Goal: Task Accomplishment & Management: Use online tool/utility

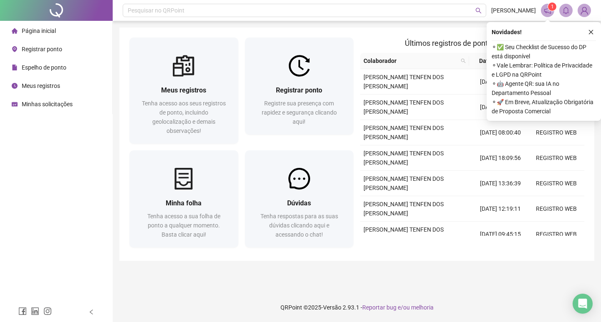
click at [587, 30] on button "button" at bounding box center [591, 32] width 10 height 10
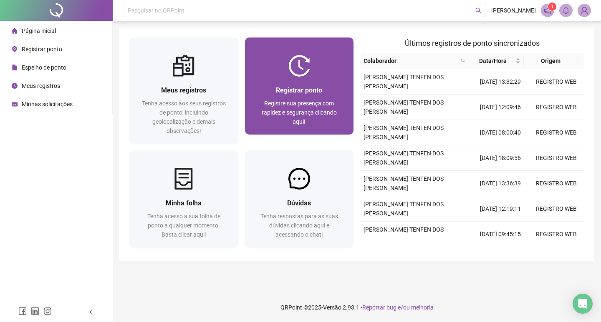
click at [287, 91] on span "Registrar ponto" at bounding box center [299, 90] width 46 height 8
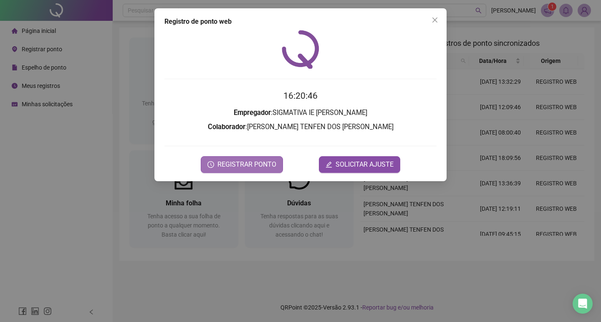
click at [256, 165] on span "REGISTRAR PONTO" at bounding box center [246, 165] width 59 height 10
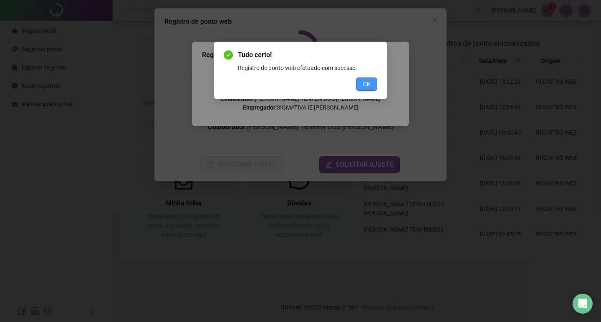
click at [370, 86] on button "OK" at bounding box center [366, 84] width 21 height 13
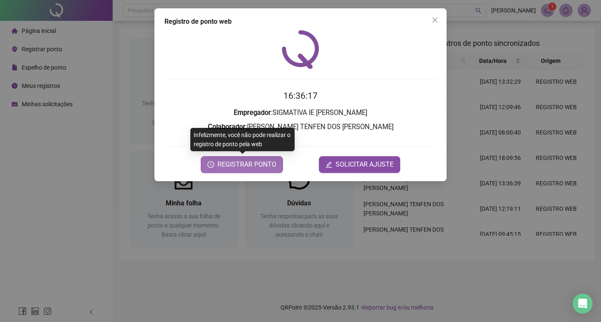
click at [258, 165] on span "REGISTRAR PONTO" at bounding box center [246, 165] width 59 height 10
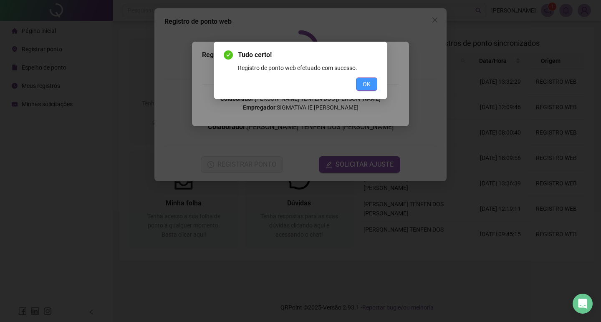
click at [365, 82] on span "OK" at bounding box center [366, 84] width 8 height 9
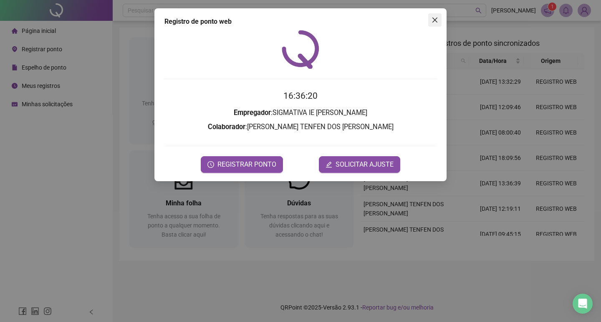
click at [436, 25] on button "Close" at bounding box center [434, 19] width 13 height 13
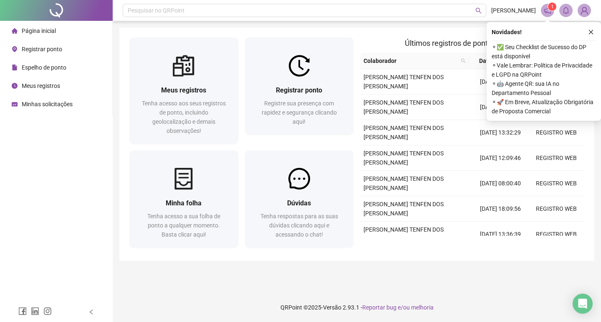
click at [596, 32] on div "Novidades ! ⚬ ✅ Seu Checklist de Sucesso do DP está disponível ⚬ Vale Lembrar: …" at bounding box center [543, 71] width 114 height 99
click at [591, 30] on icon "close" at bounding box center [591, 32] width 6 height 6
